Goal: Transaction & Acquisition: Obtain resource

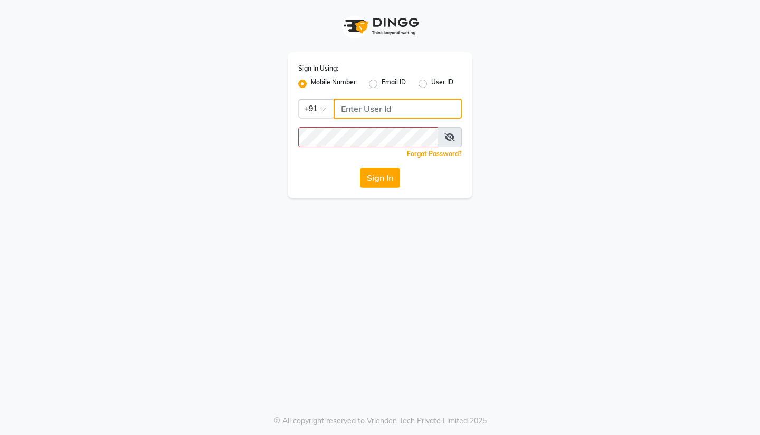
type input "3097658911"
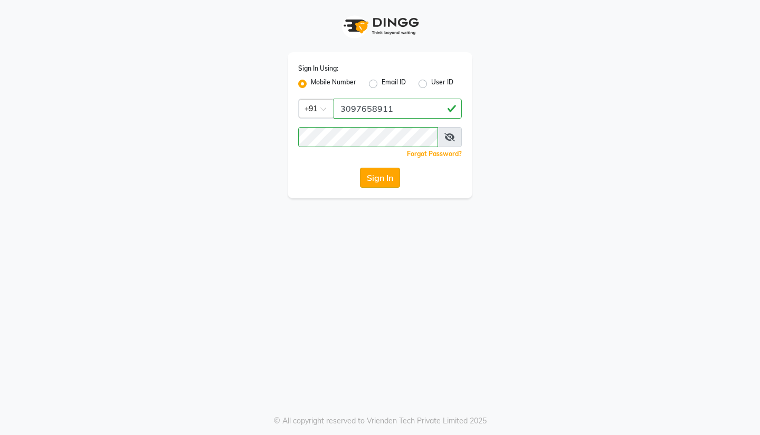
click at [375, 177] on button "Sign In" at bounding box center [380, 178] width 40 height 20
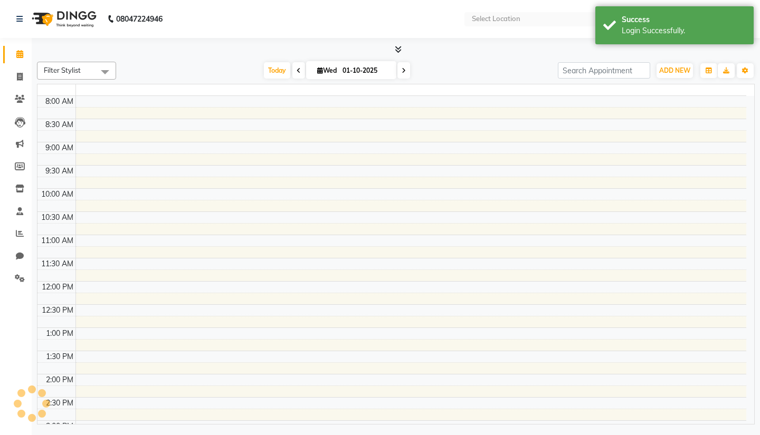
select select "en"
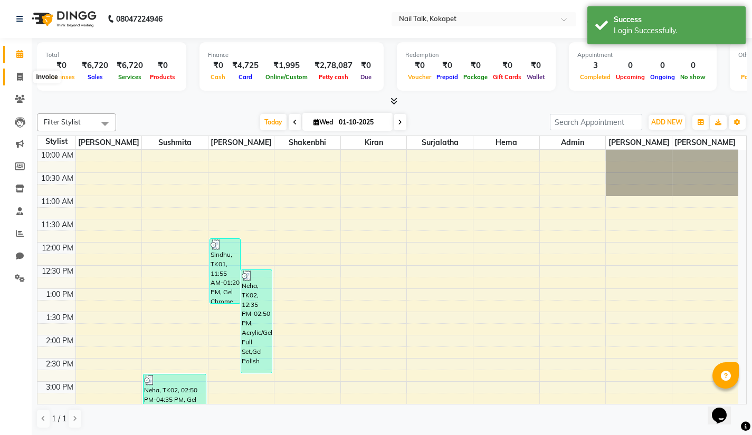
click at [22, 80] on icon at bounding box center [20, 77] width 6 height 8
select select "8456"
select select "service"
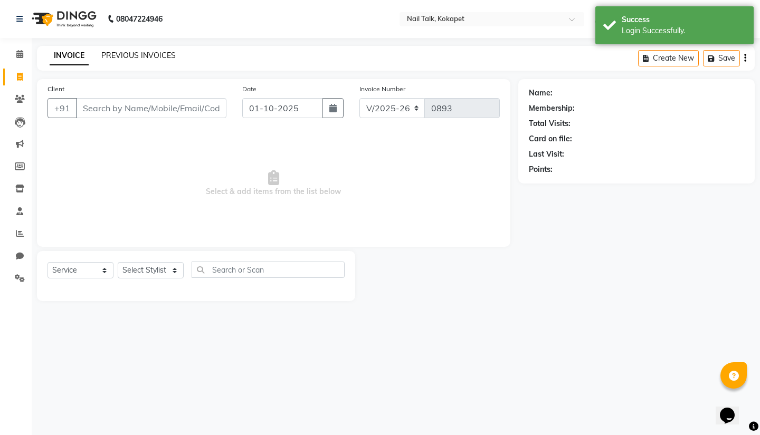
click at [135, 58] on link "PREVIOUS INVOICES" at bounding box center [138, 55] width 74 height 9
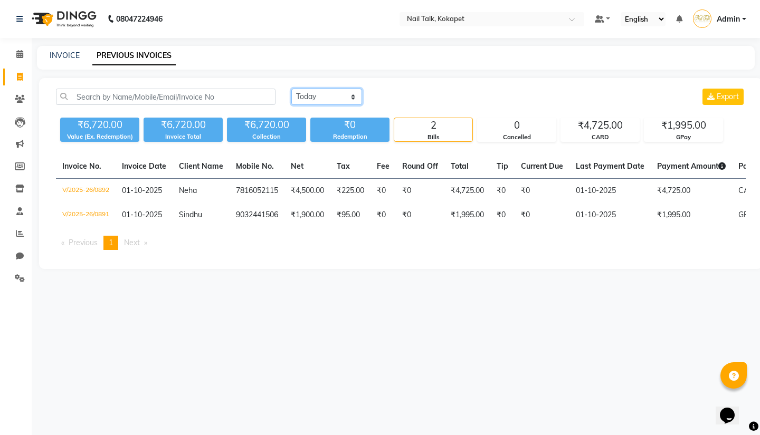
click at [328, 99] on select "Today Yesterday Custom Range" at bounding box center [326, 97] width 71 height 16
select select "yesterday"
click at [291, 89] on select "Today Yesterday Custom Range" at bounding box center [326, 97] width 71 height 16
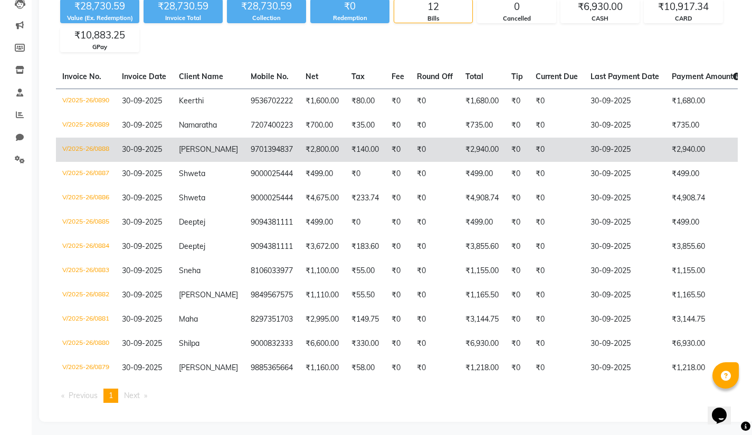
scroll to position [119, 0]
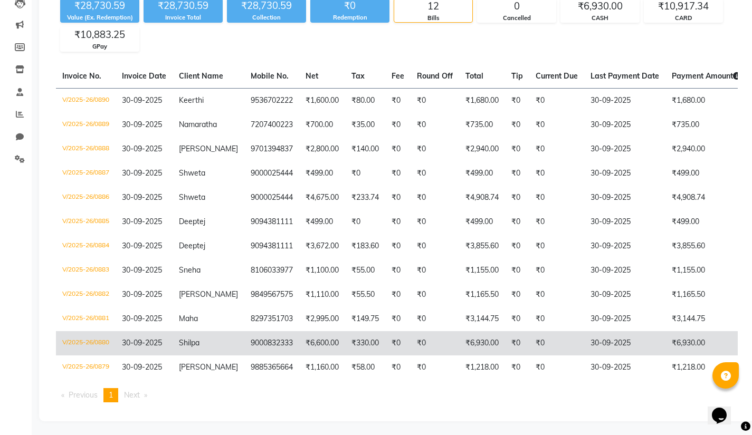
click at [186, 345] on span "Shilpa" at bounding box center [189, 342] width 21 height 9
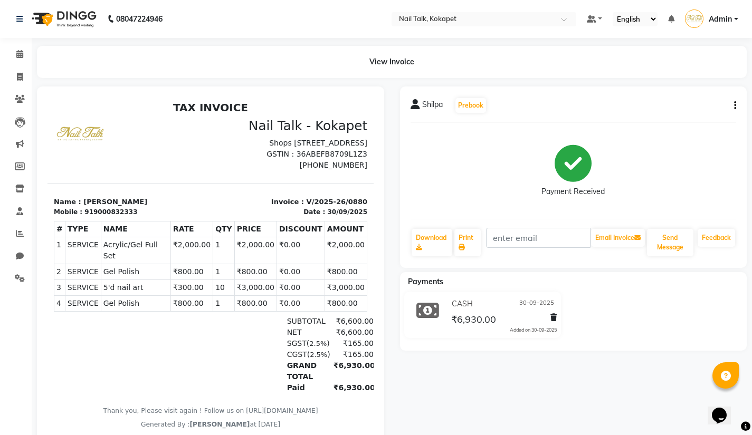
scroll to position [19, 0]
click at [422, 244] on link "Download" at bounding box center [432, 242] width 41 height 27
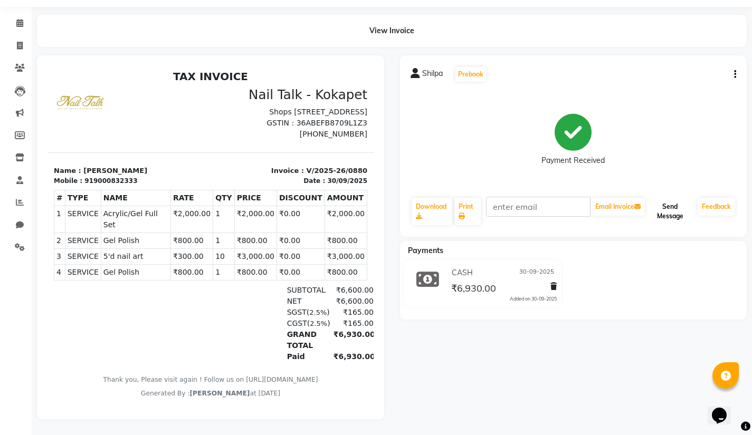
click at [671, 203] on button "Send Message" at bounding box center [670, 211] width 46 height 27
